Goal: Task Accomplishment & Management: Manage account settings

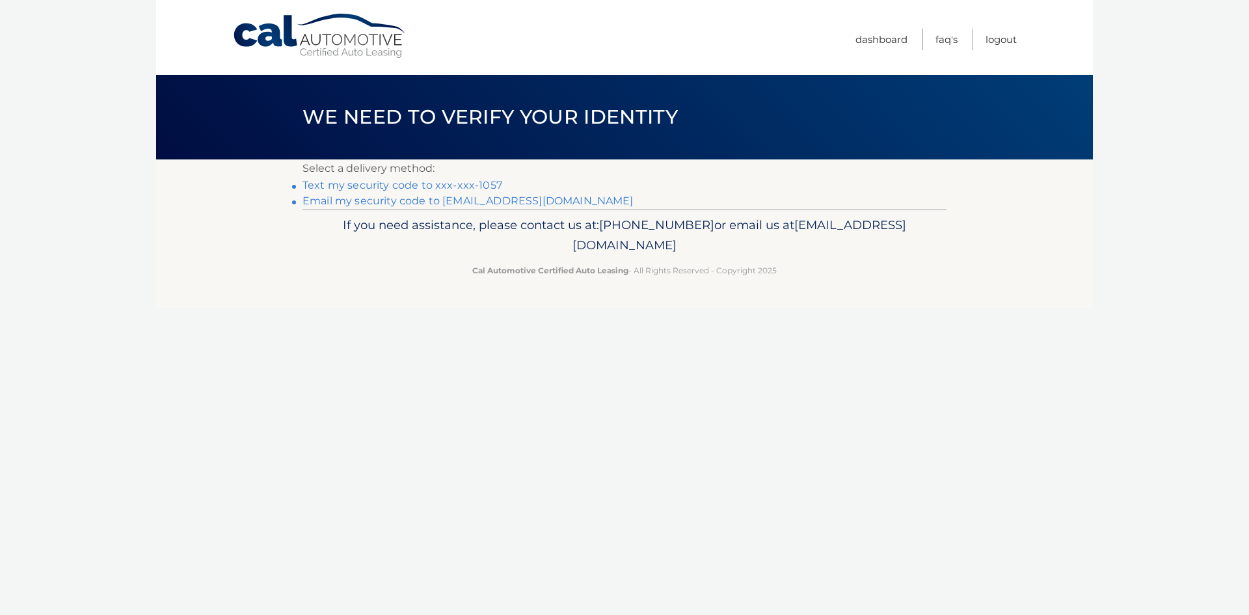
click at [483, 199] on link "Email my security code to a*******@verizon.net" at bounding box center [467, 200] width 331 height 12
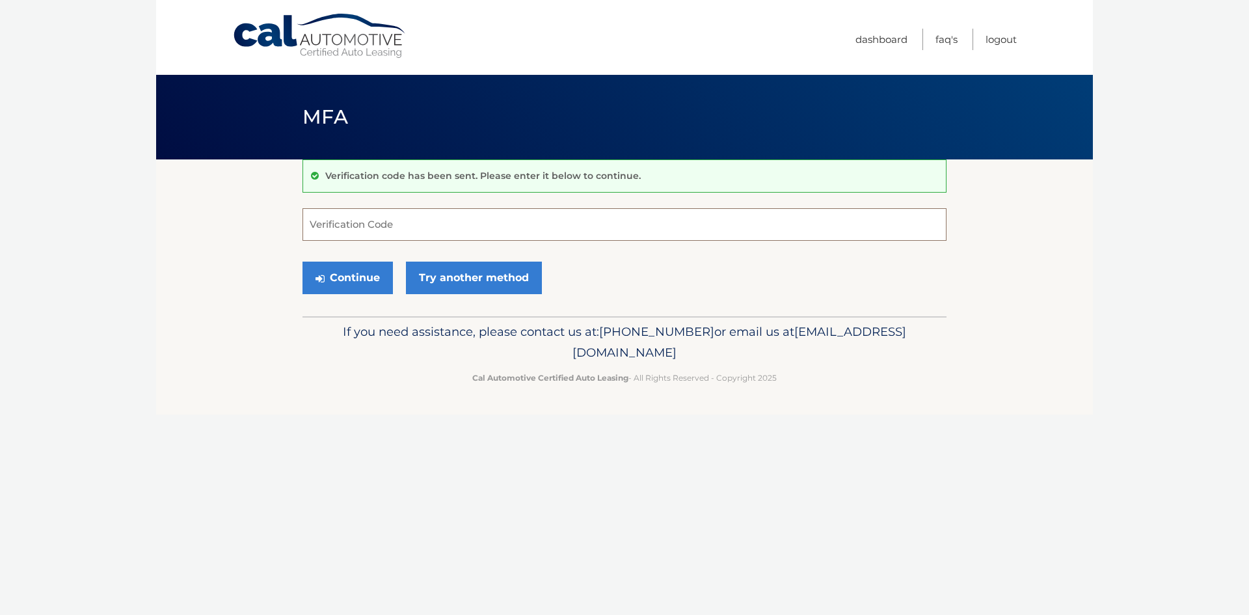
click at [430, 227] on input "Verification Code" at bounding box center [624, 224] width 644 height 33
type input "600221"
click at [302, 261] on button "Continue" at bounding box center [347, 277] width 90 height 33
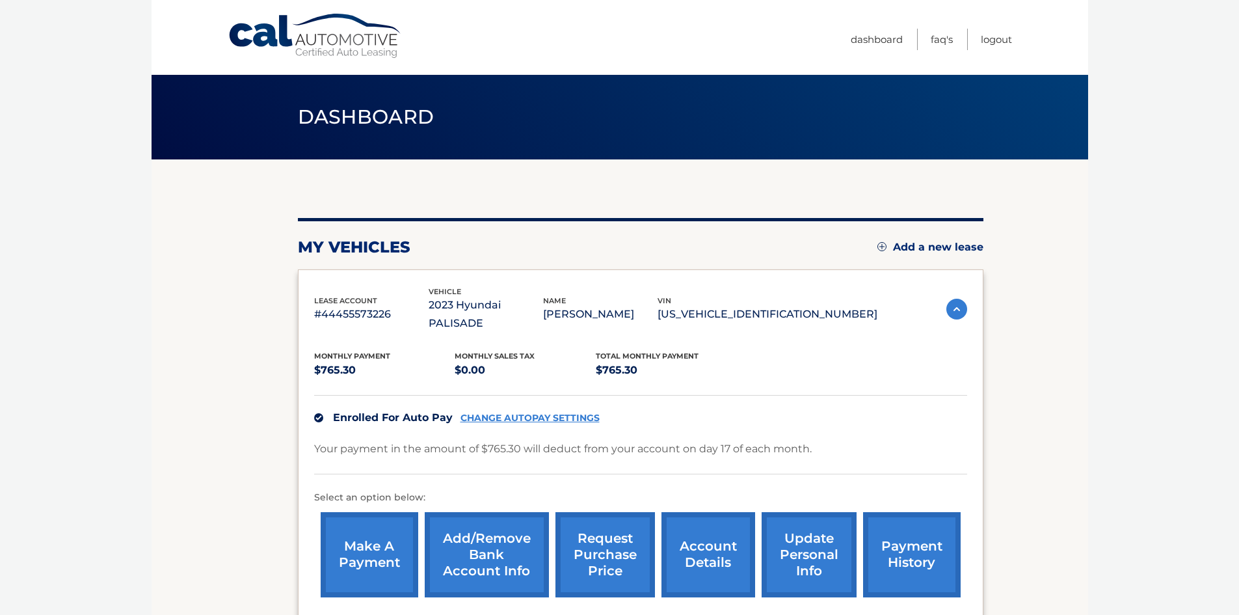
click at [702, 536] on link "account details" at bounding box center [708, 554] width 94 height 85
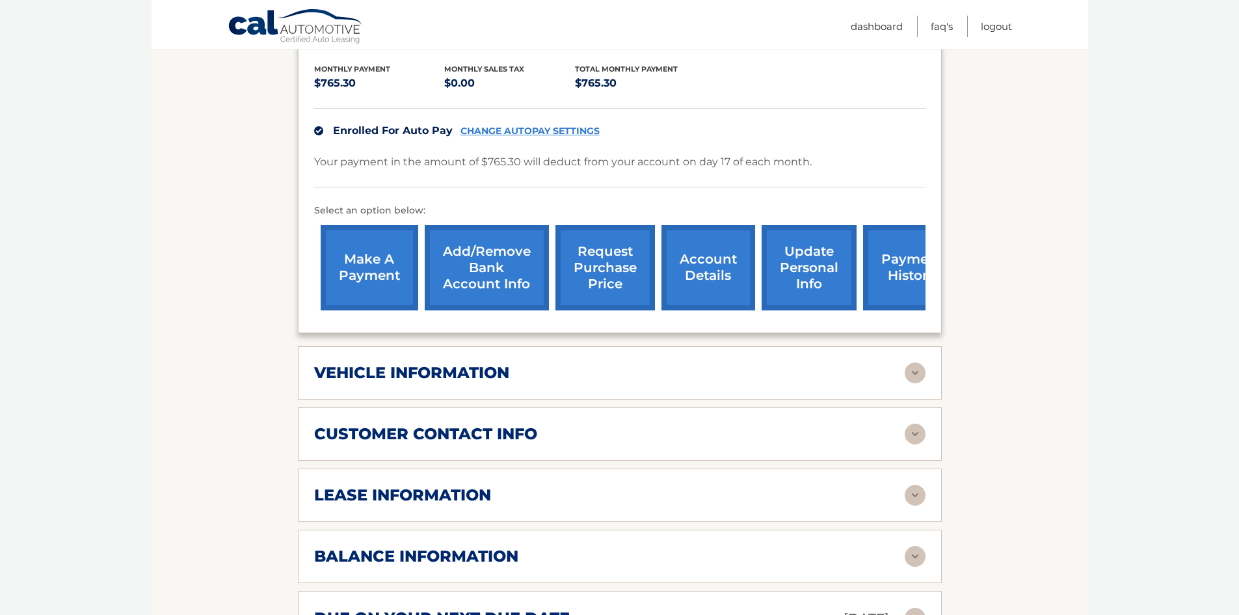
scroll to position [390, 0]
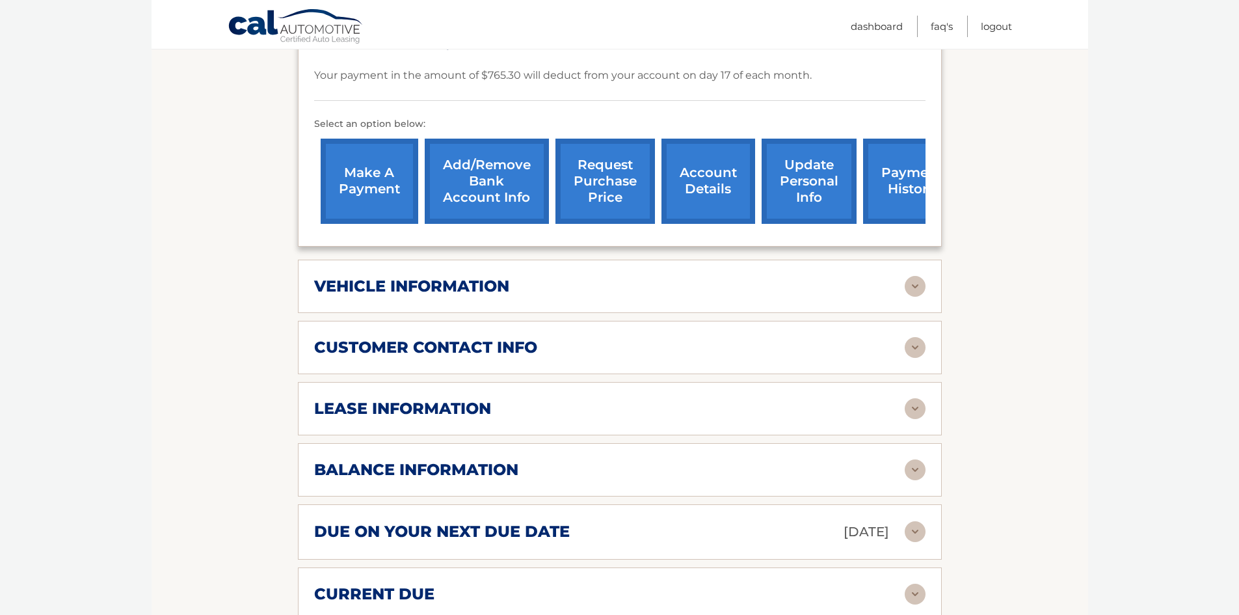
click at [651, 276] on div "vehicle information" at bounding box center [609, 286] width 590 height 20
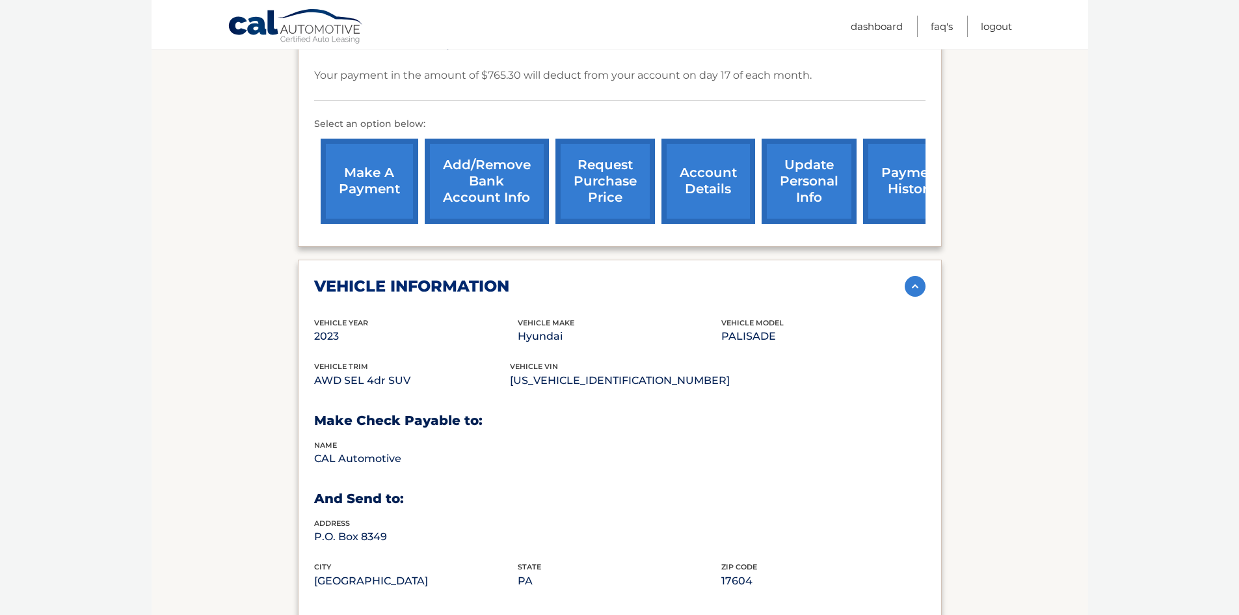
click at [914, 276] on img at bounding box center [915, 286] width 21 height 21
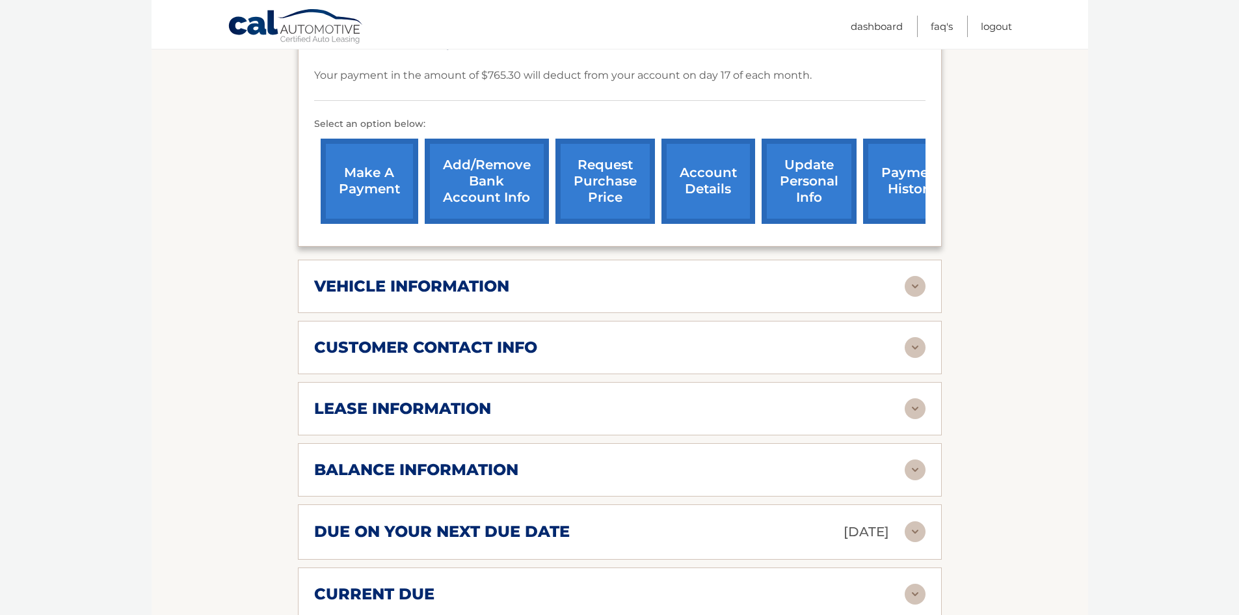
click at [918, 337] on img at bounding box center [915, 347] width 21 height 21
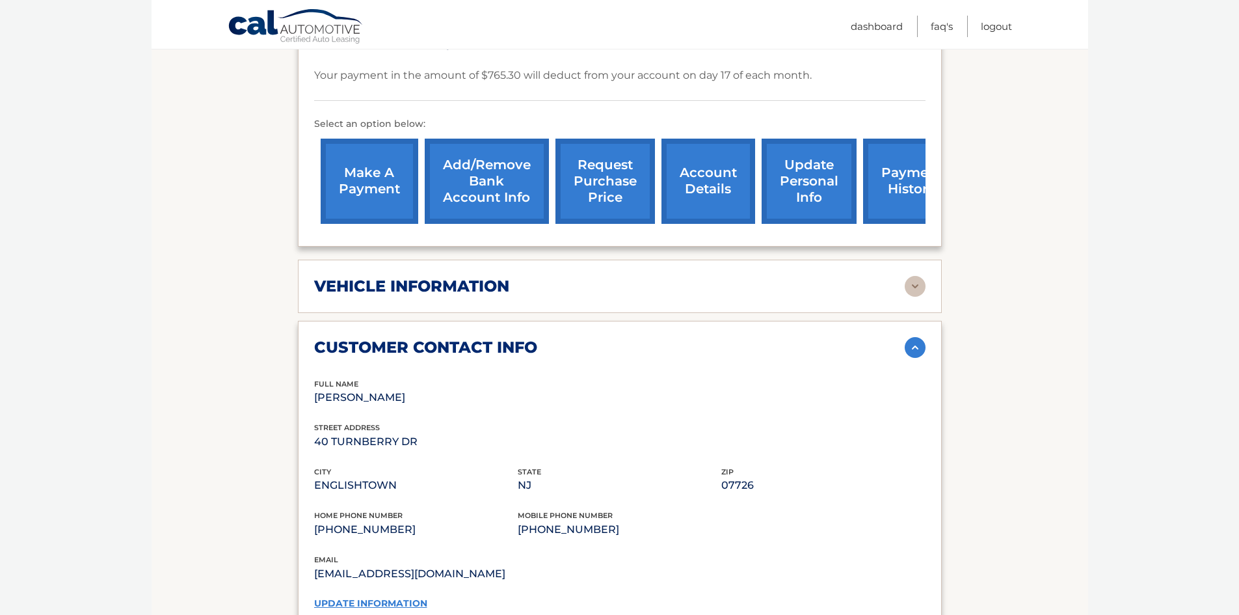
click at [918, 337] on img at bounding box center [915, 347] width 21 height 21
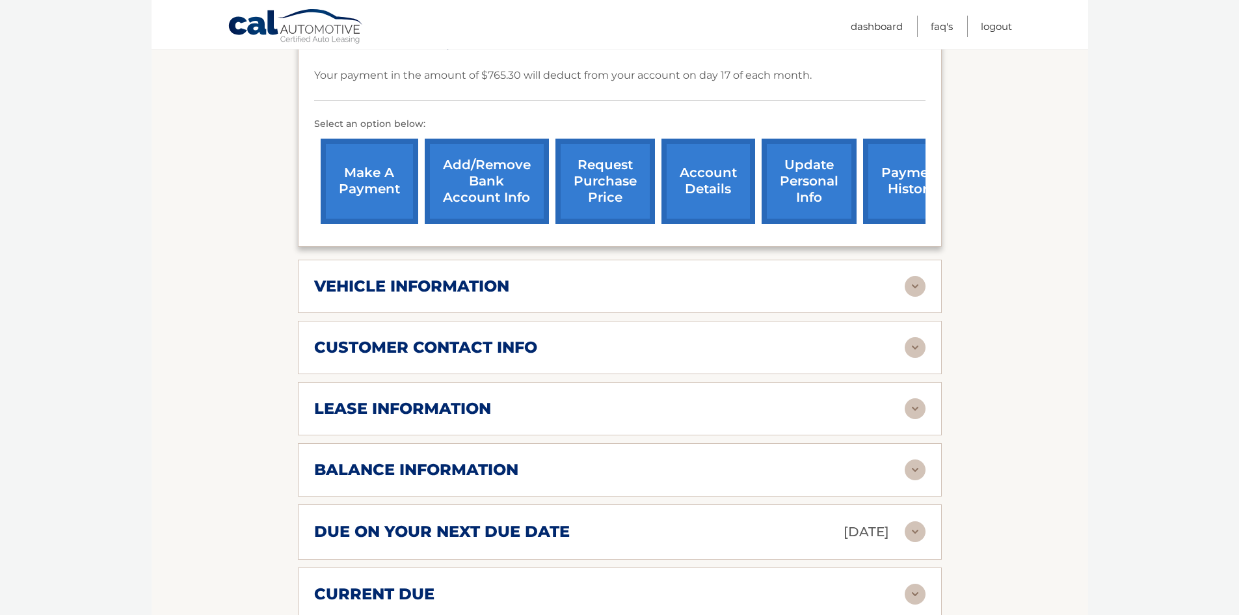
click at [919, 398] on img at bounding box center [915, 408] width 21 height 21
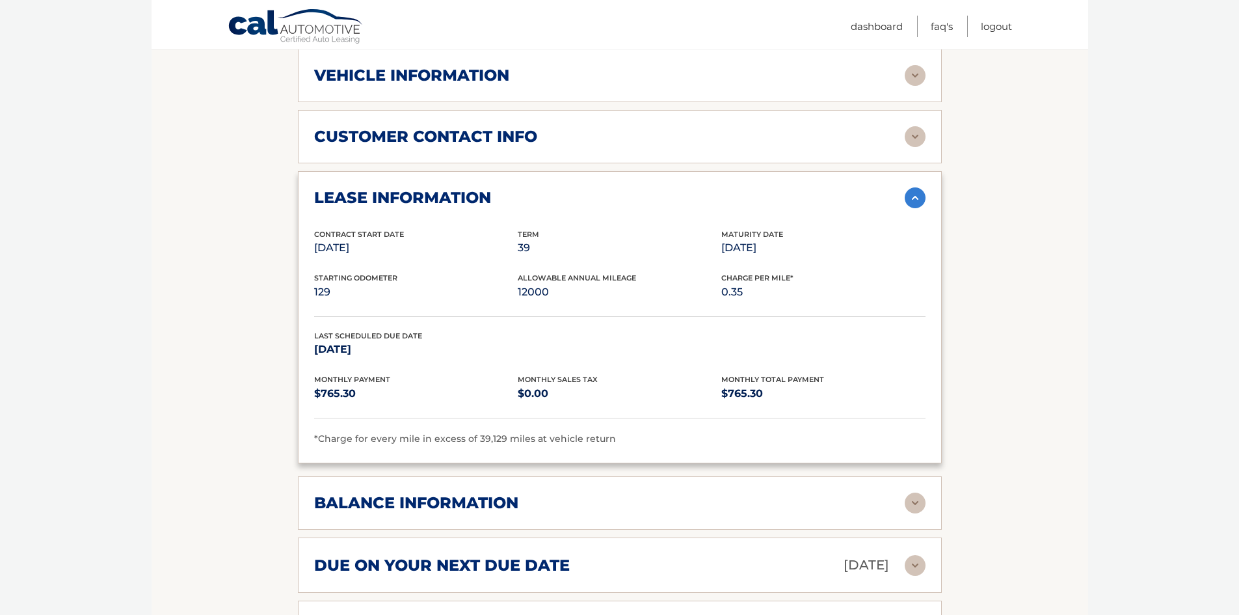
scroll to position [715, 0]
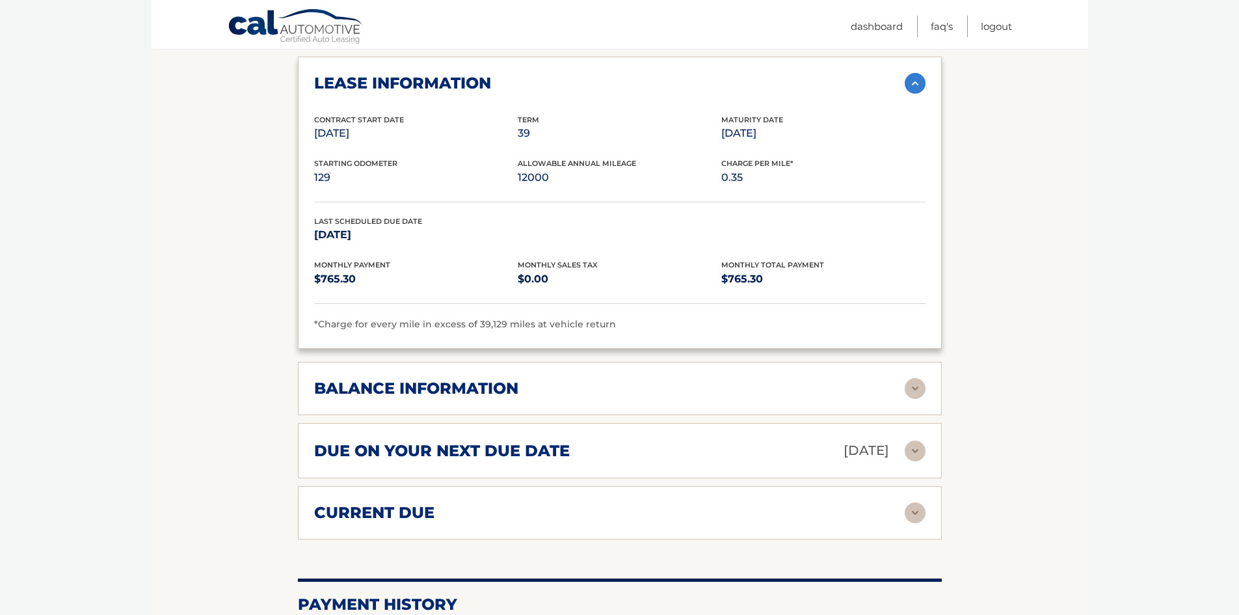
click at [918, 378] on img at bounding box center [915, 388] width 21 height 21
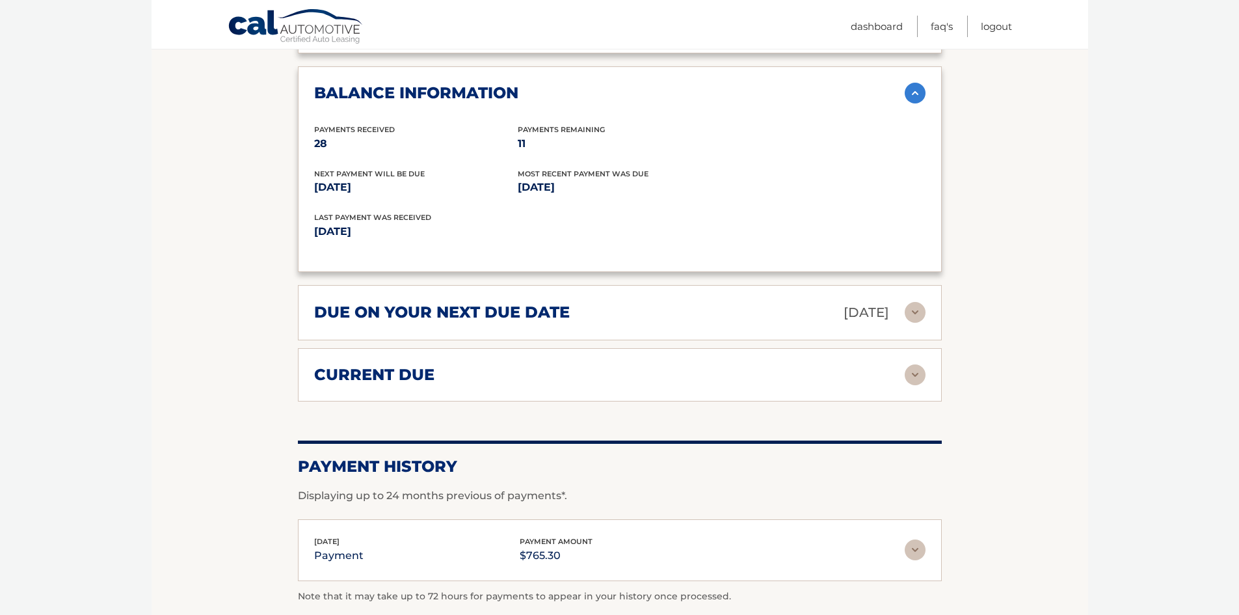
scroll to position [1040, 0]
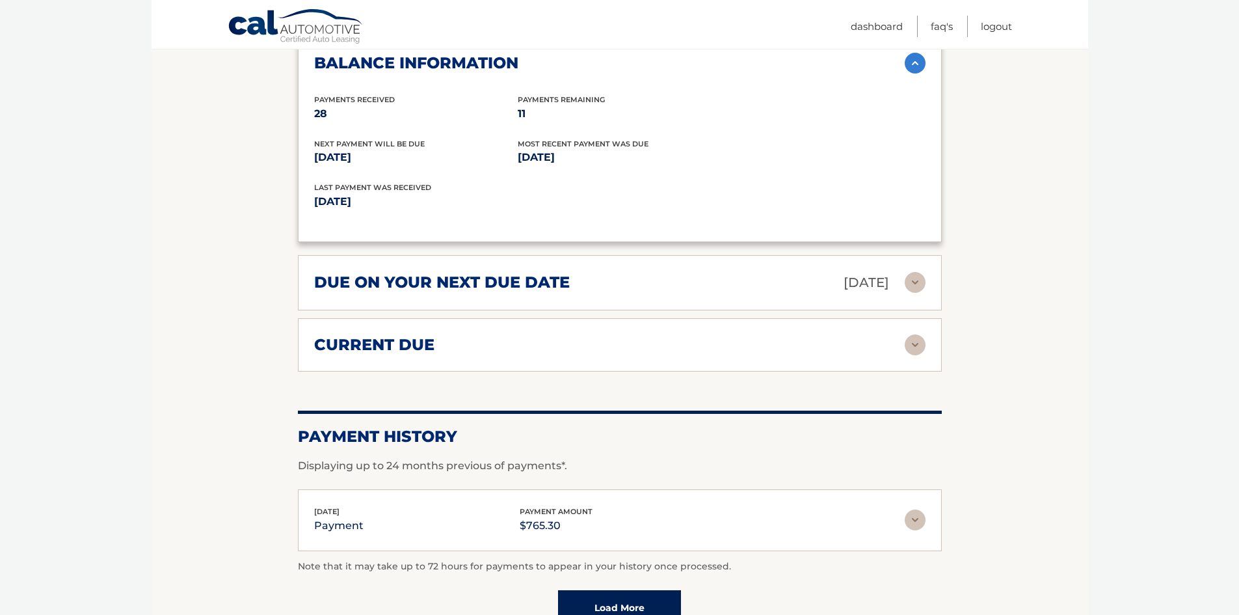
click at [916, 334] on img at bounding box center [915, 344] width 21 height 21
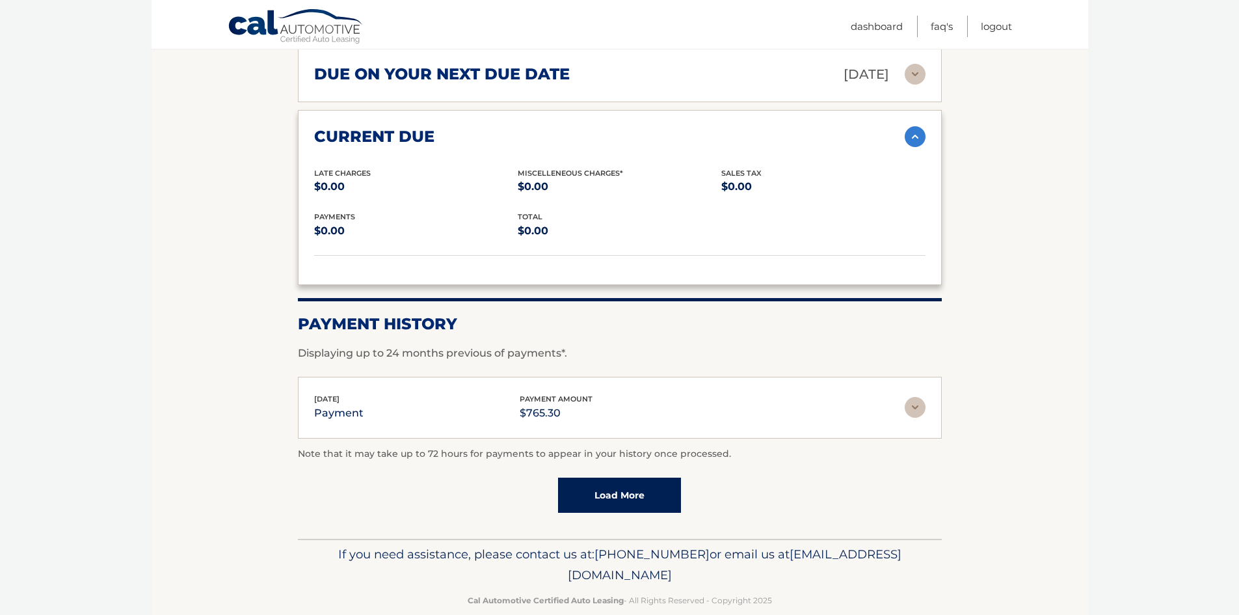
scroll to position [1252, 0]
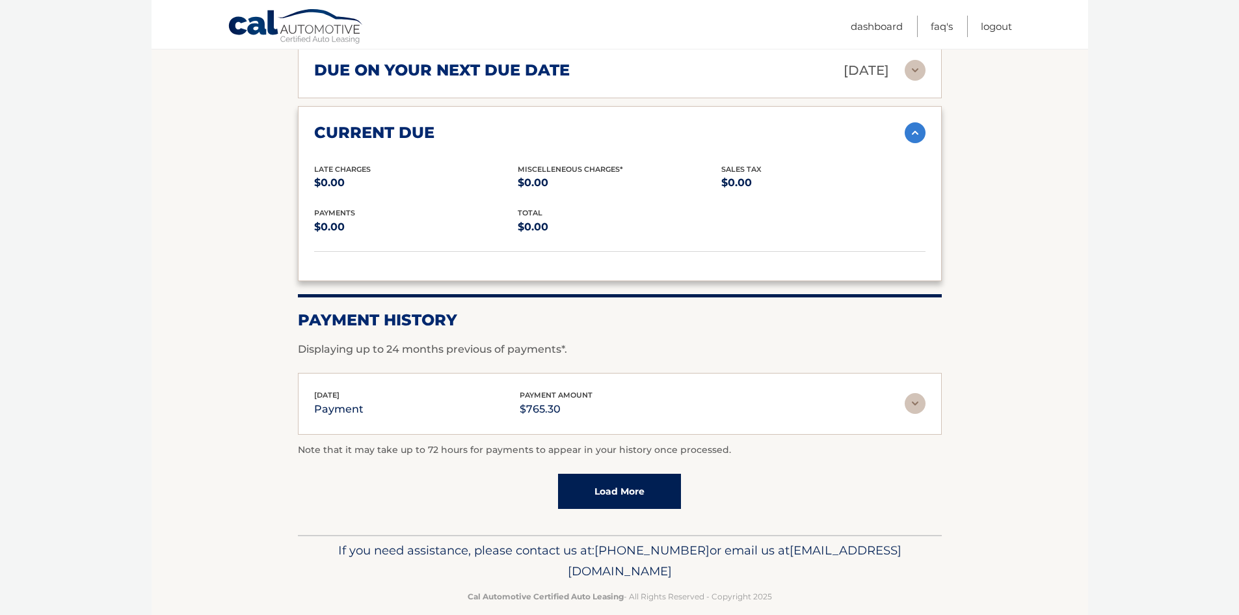
click at [910, 393] on img at bounding box center [915, 403] width 21 height 21
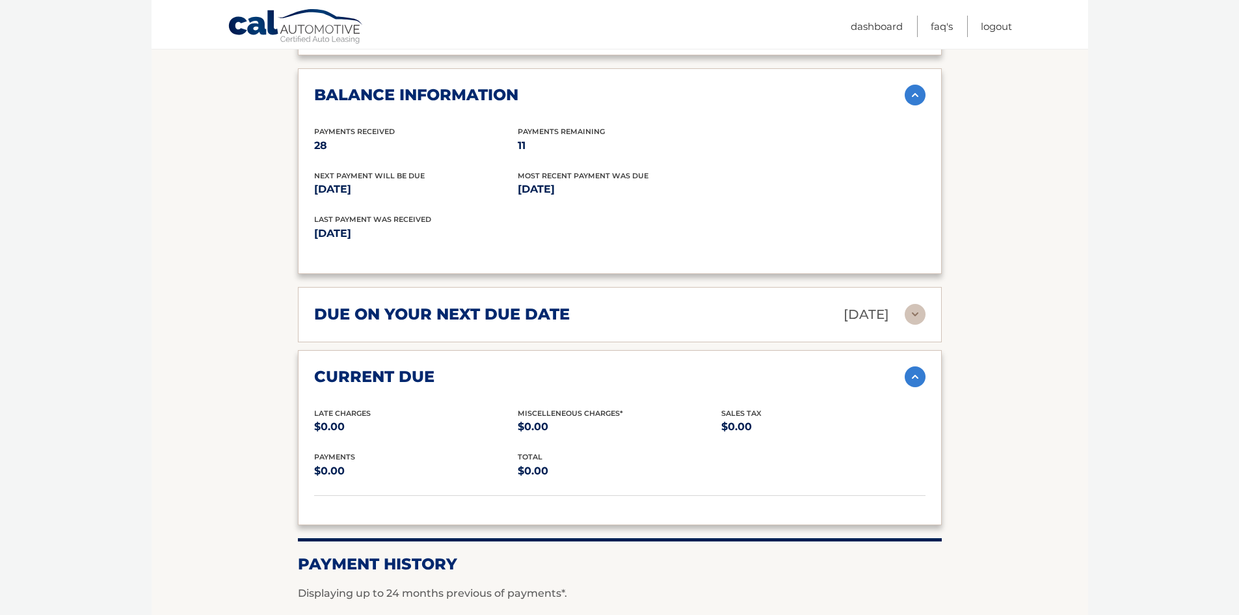
scroll to position [1008, 0]
click at [917, 304] on img at bounding box center [915, 314] width 21 height 21
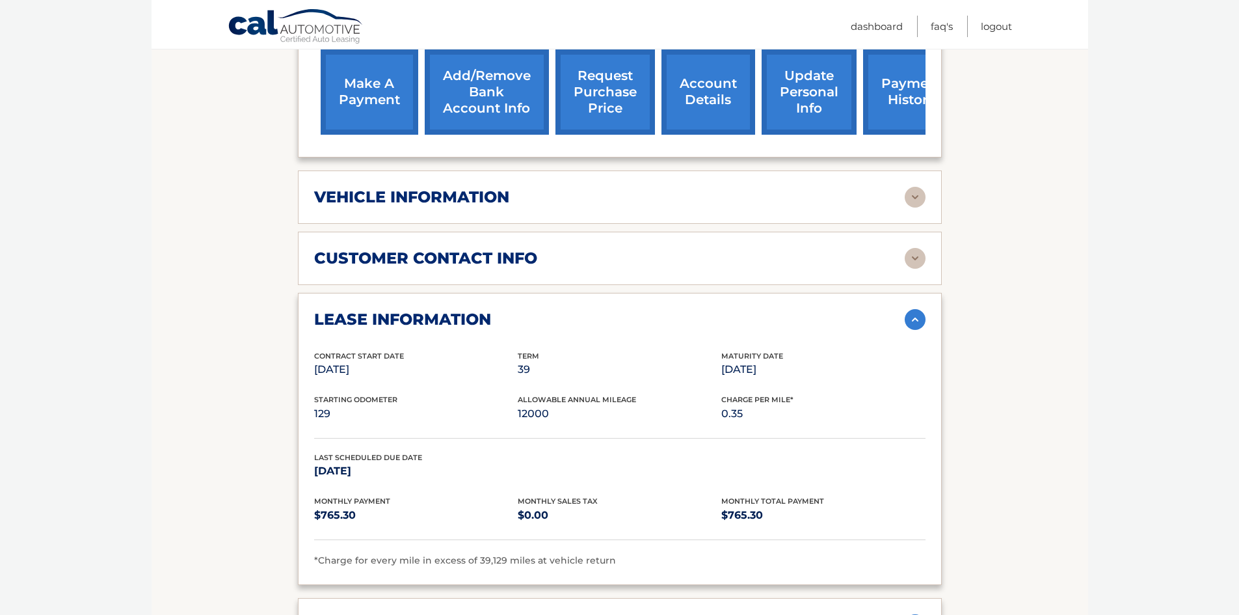
scroll to position [488, 0]
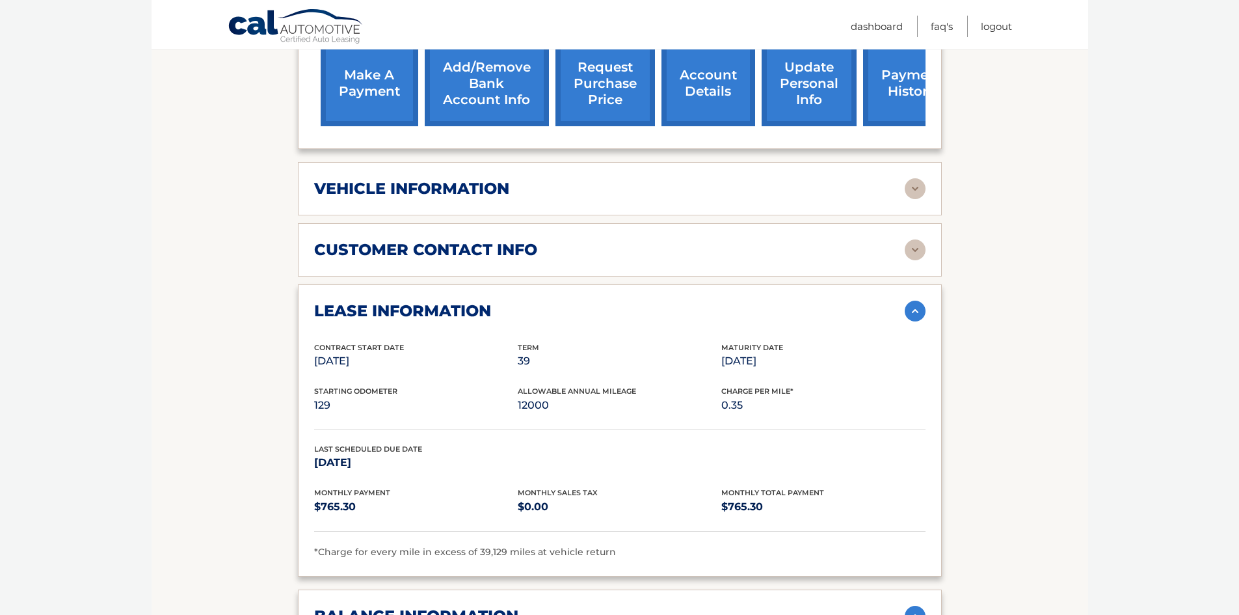
click at [913, 178] on img at bounding box center [915, 188] width 21 height 21
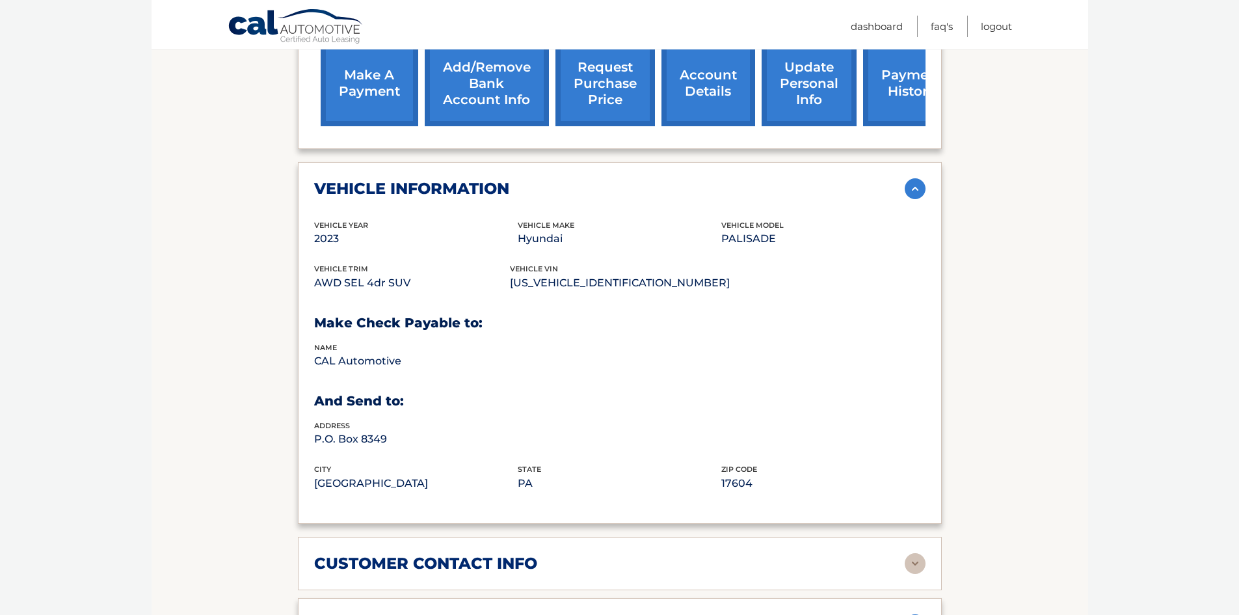
click at [918, 553] on img at bounding box center [915, 563] width 21 height 21
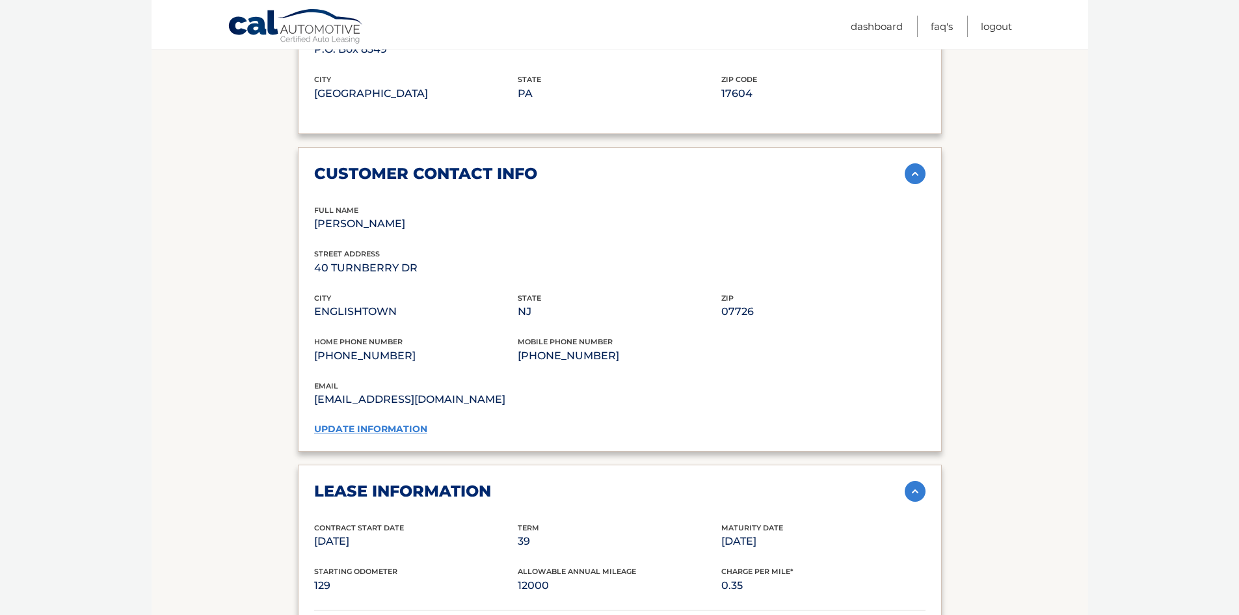
scroll to position [878, 0]
click at [385, 422] on link "update information" at bounding box center [370, 428] width 113 height 12
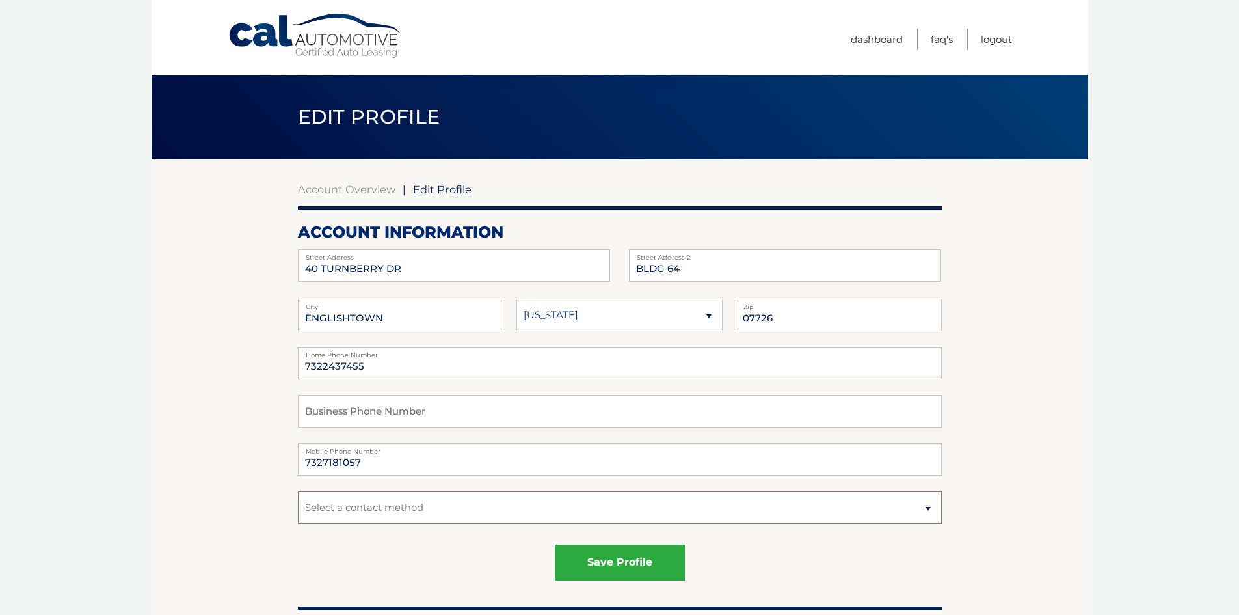
click at [494, 511] on select "Select a contact method Mobile Home" at bounding box center [620, 507] width 644 height 33
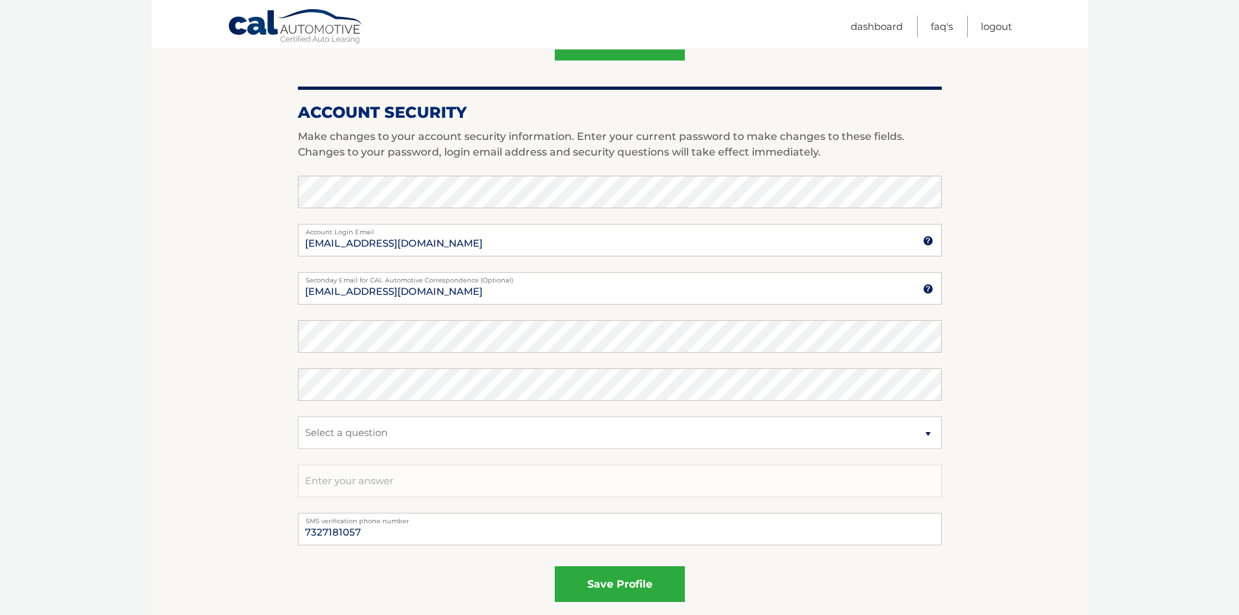
scroll to position [520, 0]
click at [913, 432] on select "Select a question What was the name of your elementary school? What is your mot…" at bounding box center [620, 432] width 644 height 33
click at [1037, 435] on section "Account Overview | Edit Profile account information 40 TURNBERRY DR Street Addr…" at bounding box center [620, 140] width 936 height 1003
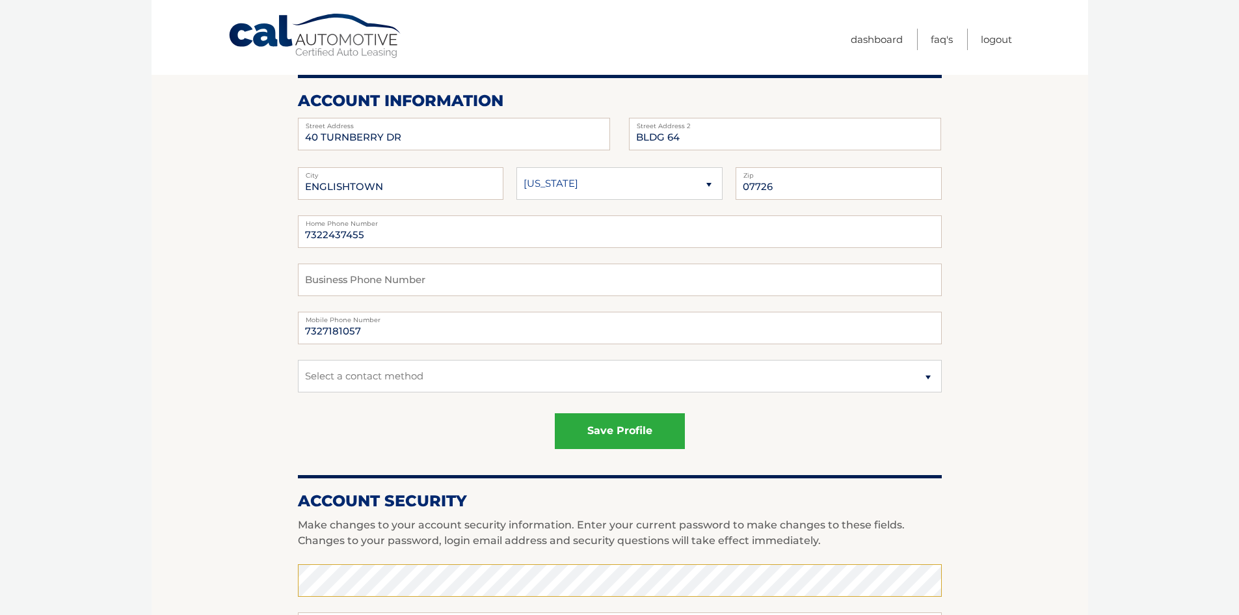
scroll to position [0, 0]
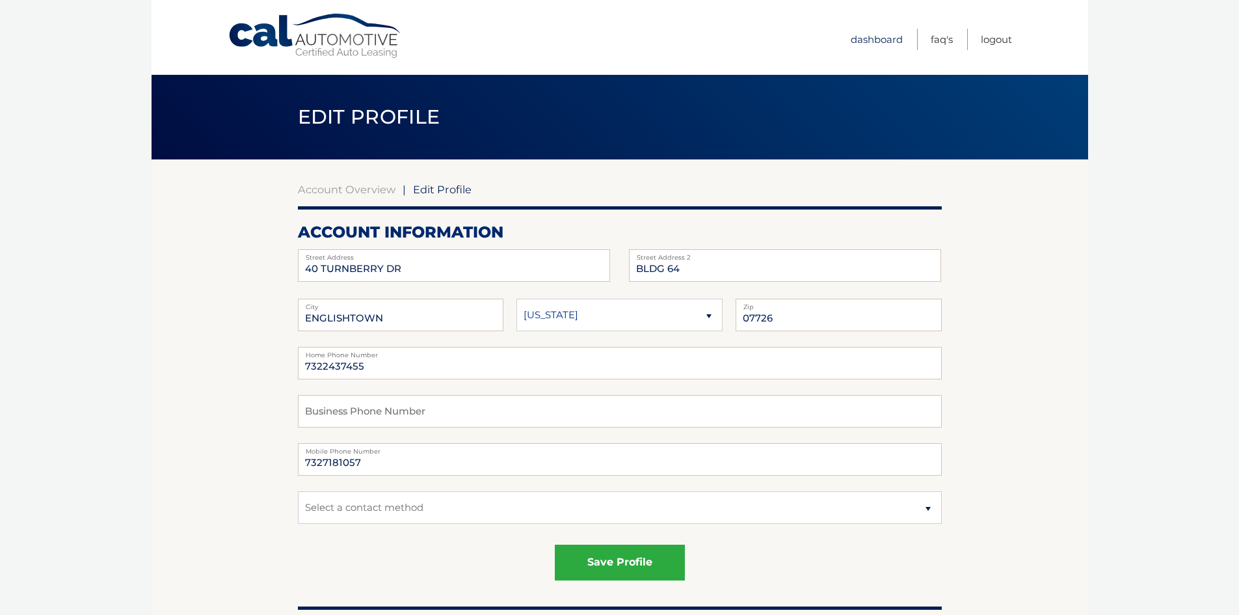
click at [868, 38] on link "Dashboard" at bounding box center [877, 39] width 52 height 21
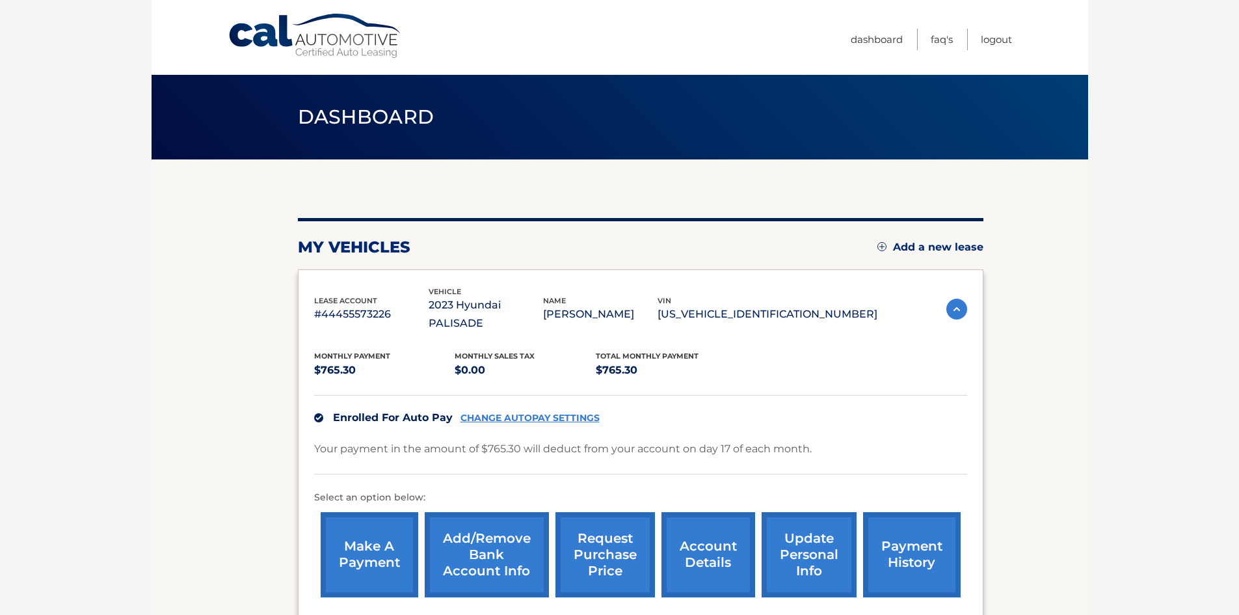
drag, startPoint x: 735, startPoint y: 308, endPoint x: 873, endPoint y: 308, distance: 138.5
click at [873, 308] on p "[US_VEHICLE_IDENTIFICATION_NUMBER]" at bounding box center [767, 314] width 220 height 18
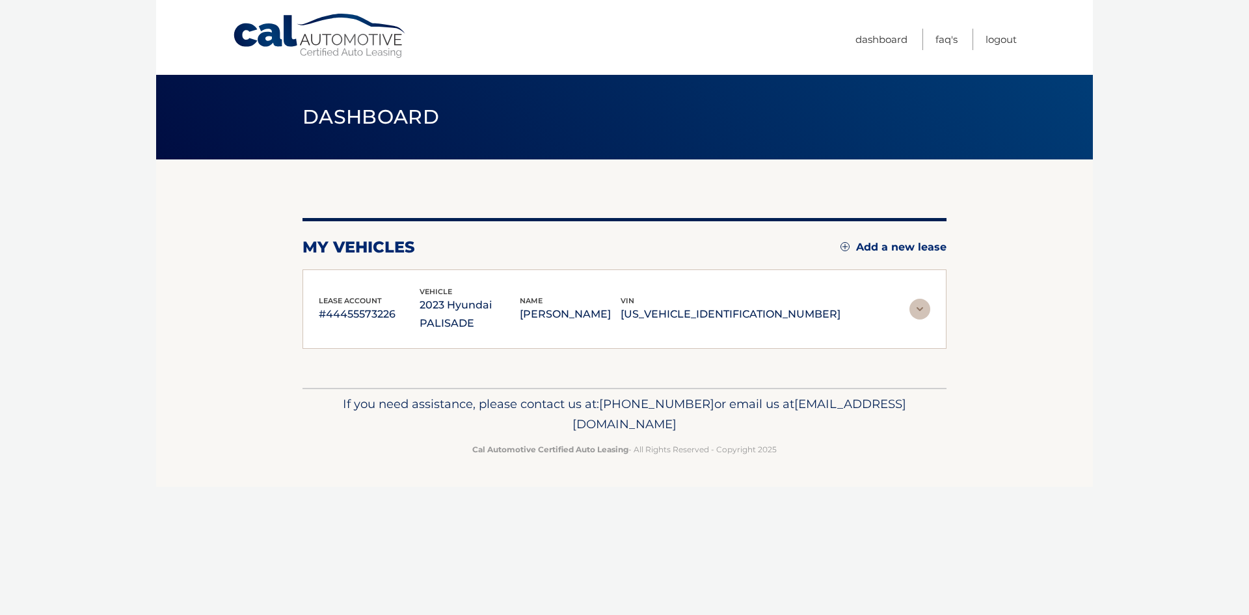
copy p "[US_VEHICLE_IDENTIFICATION_NUMBER]"
